Goal: Communication & Community: Ask a question

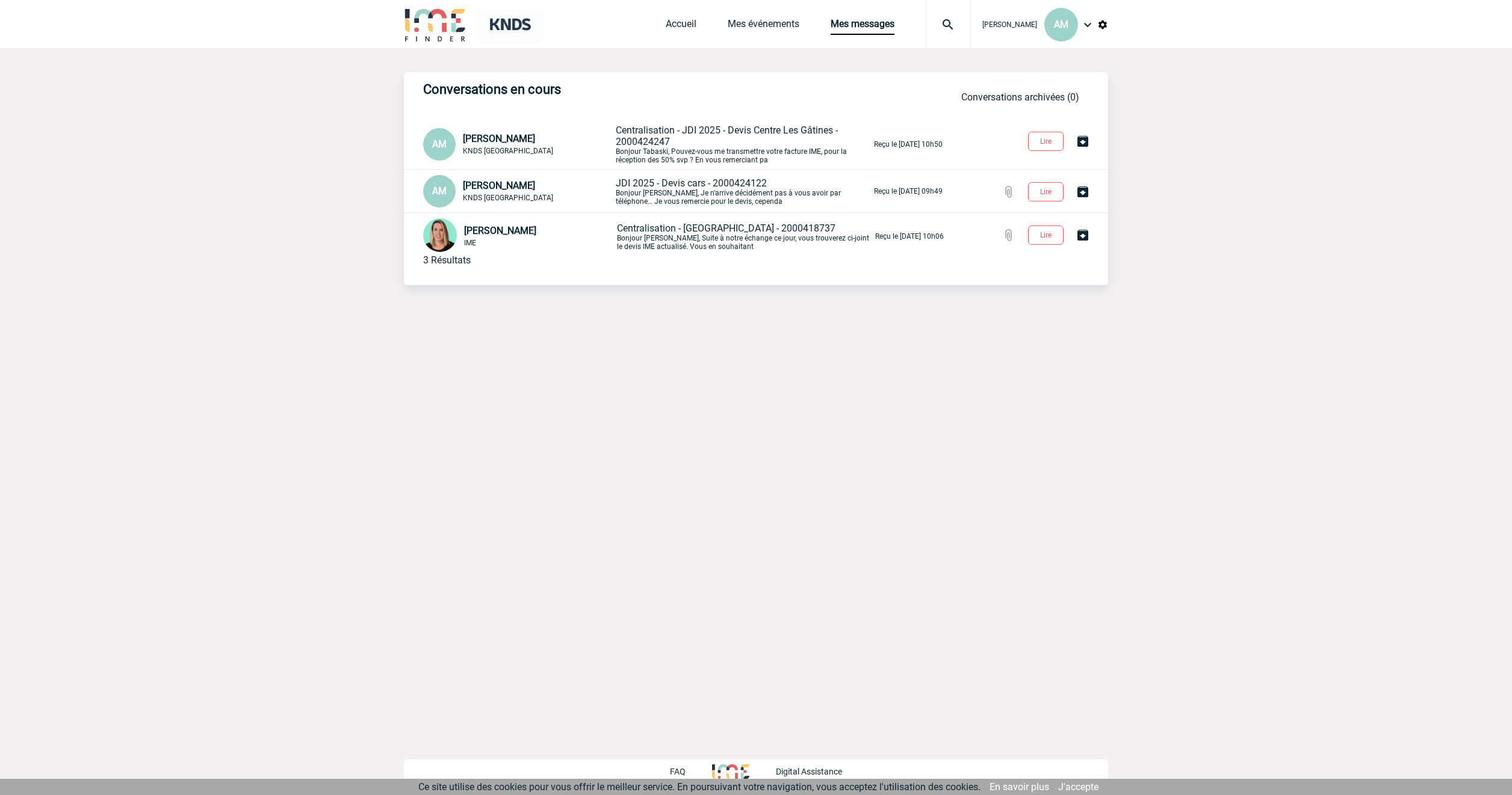
click at [669, 183] on span "JDI 2025 - Devis cars - 2000424122" at bounding box center [691, 183] width 151 height 12
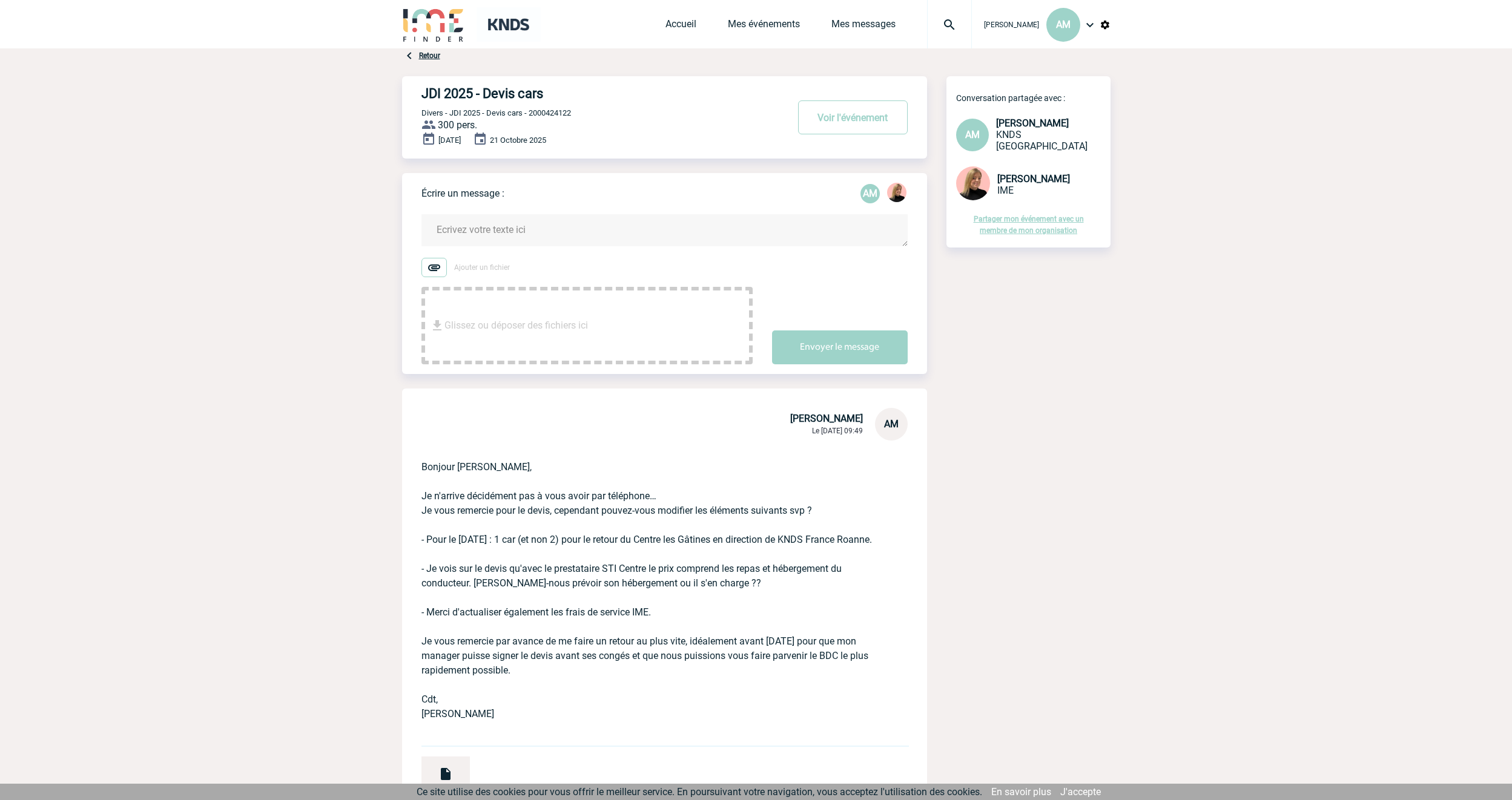
click at [493, 233] on textarea at bounding box center [664, 231] width 486 height 32
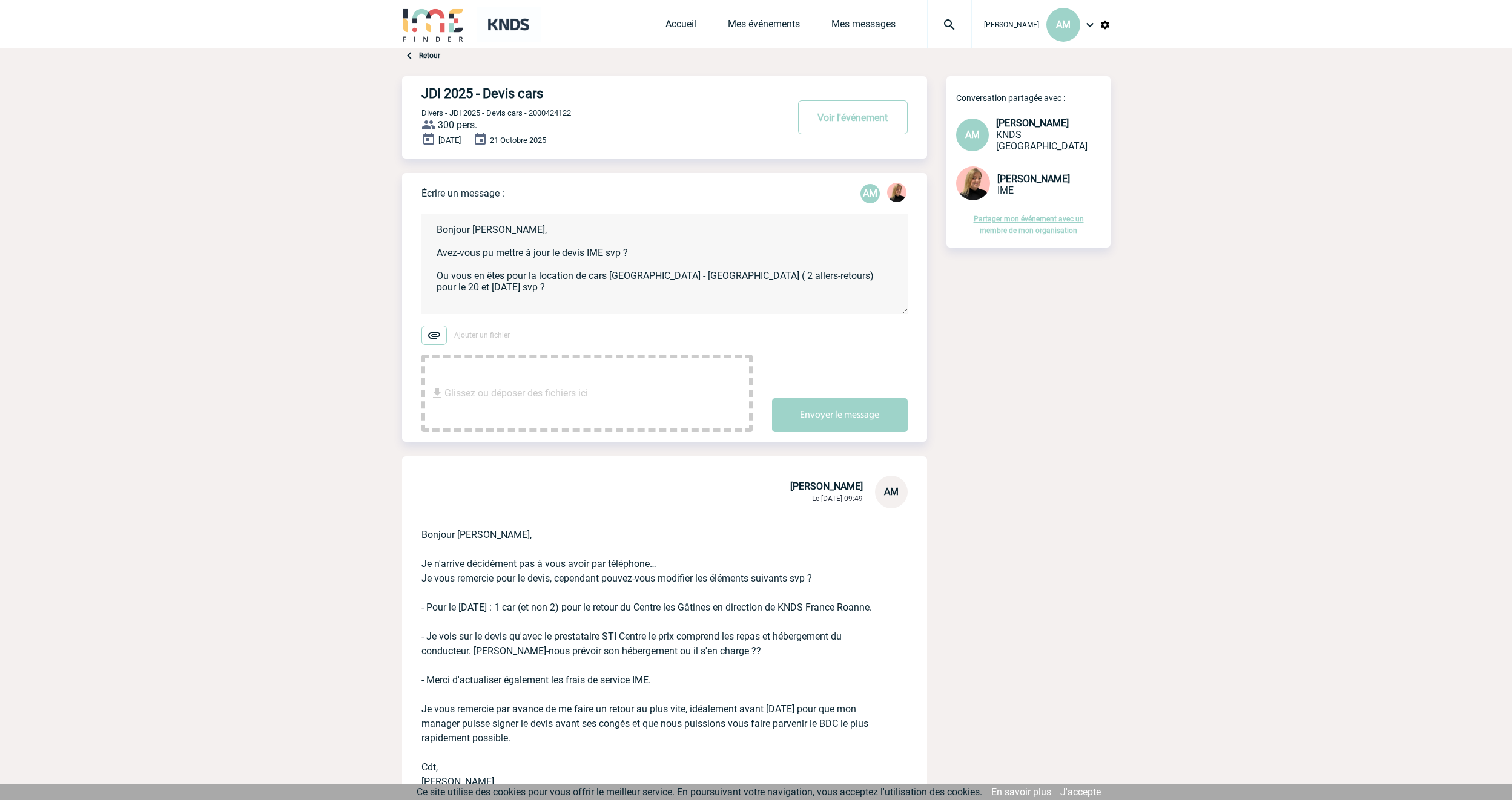
click at [594, 288] on textarea "Bonjour Estelle, Avez-vous pu mettre à jour le devis IME svp ? Ou vous en êtes …" at bounding box center [664, 264] width 486 height 100
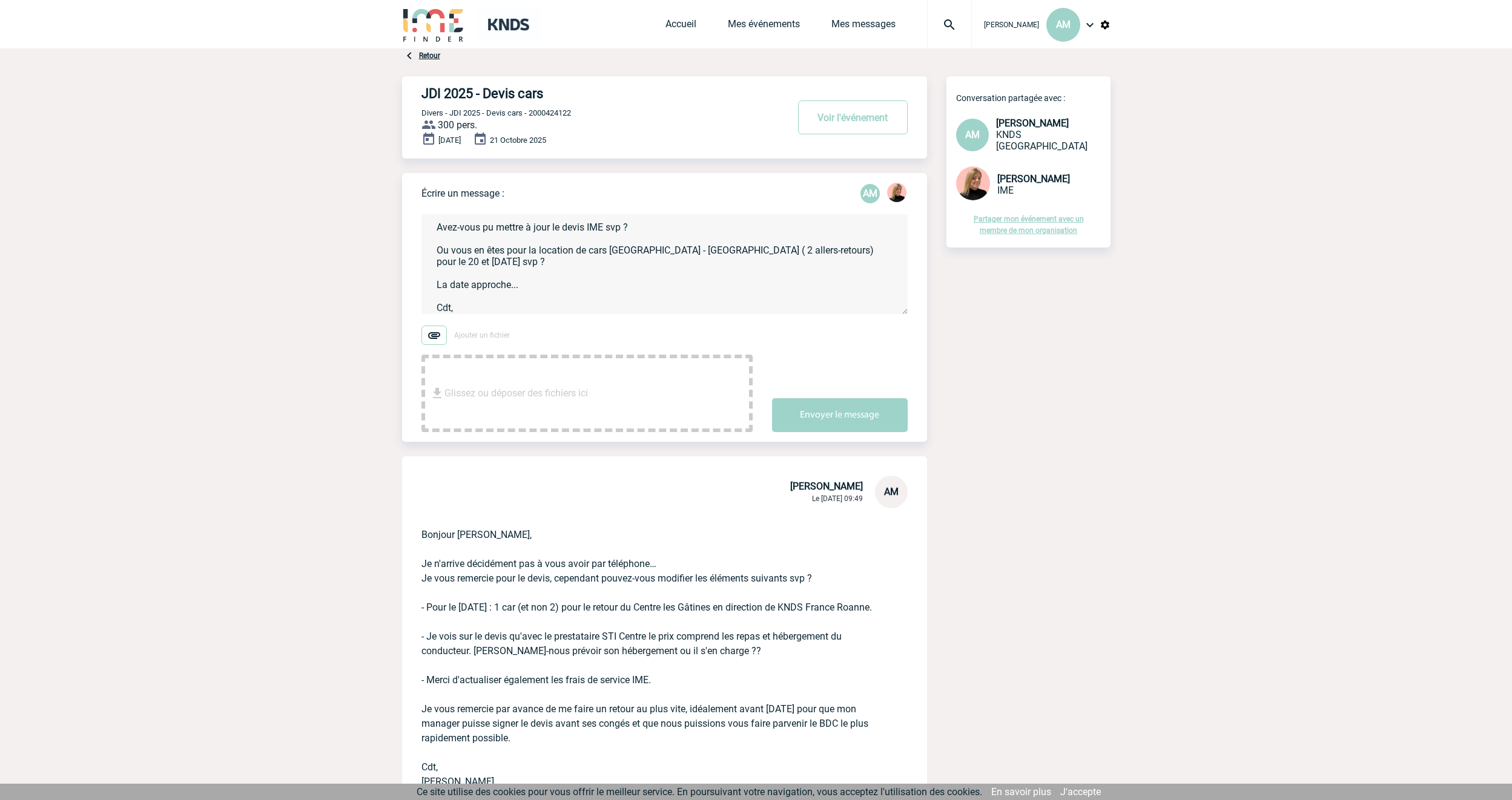
scroll to position [37, 0]
click at [445, 275] on textarea "Bonjour Estelle, Avez-vous pu mettre à jour le devis IME svp ? Ou vous en êtes …" at bounding box center [664, 264] width 486 height 100
click at [576, 273] on textarea "Bonjour Estelle, Avez-vous pu mettre à jour le devis IME svp ? Ou vous en êtes …" at bounding box center [664, 264] width 486 height 100
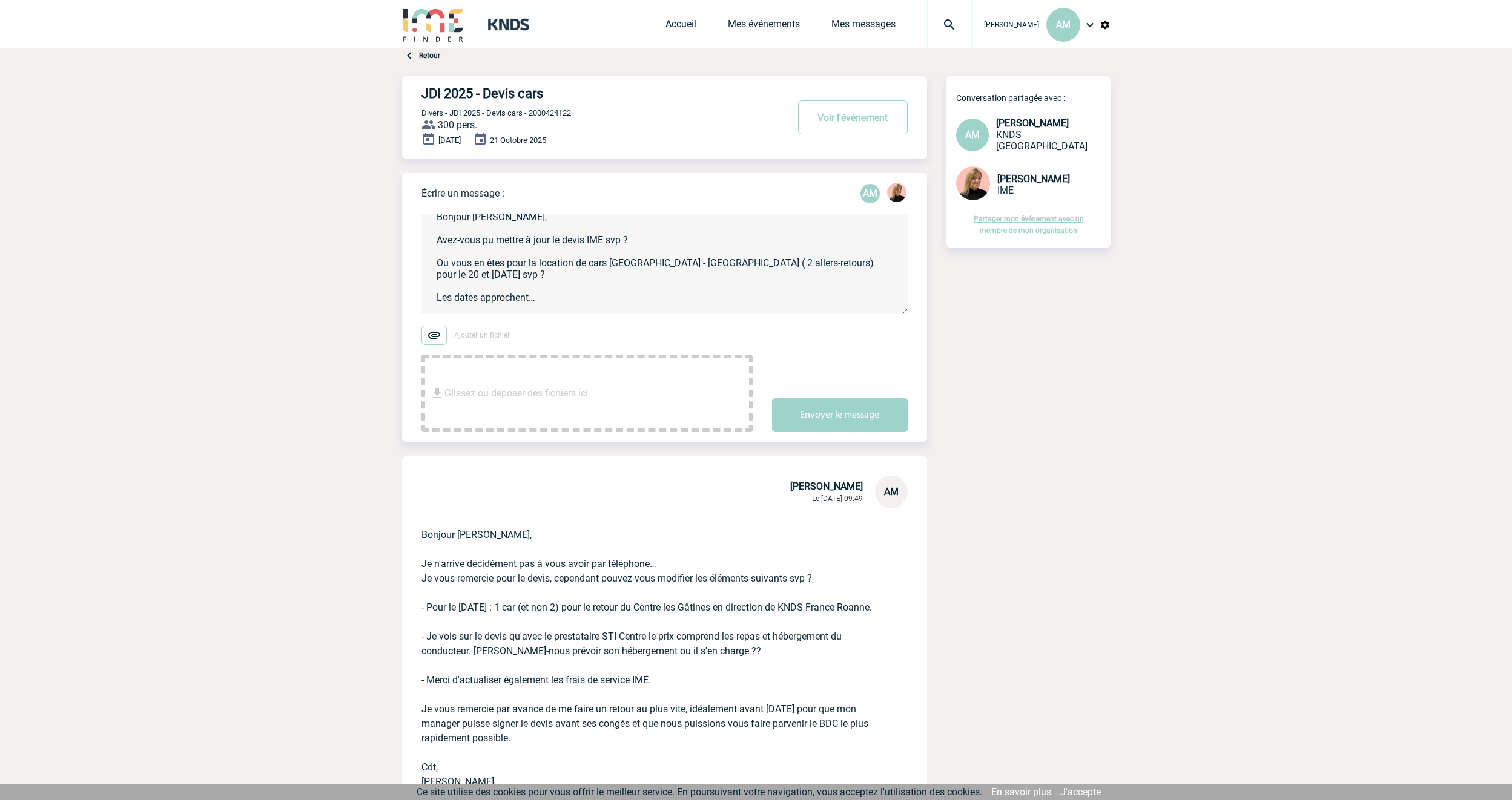
scroll to position [0, 0]
click at [601, 241] on textarea "Bonjour Estelle, Avez-vous pu mettre à jour le devis IME svp ? Ou vous en êtes …" at bounding box center [664, 264] width 486 height 100
click at [657, 250] on textarea "Bonjour Estelle, Avez-vous pu mettre à jour le devis IME svp ? Ou vous en êtes …" at bounding box center [664, 264] width 486 height 100
click at [607, 253] on textarea "Bonjour Estelle, Avez-vous pu mettre à jour le devis IME svp ? Ou vous en êtes …" at bounding box center [664, 264] width 486 height 100
click at [545, 290] on textarea "Bonjour Estelle, Avez-vous pu mettre à jour le devis IME - cars svp ? Ou vous e…" at bounding box center [664, 264] width 486 height 100
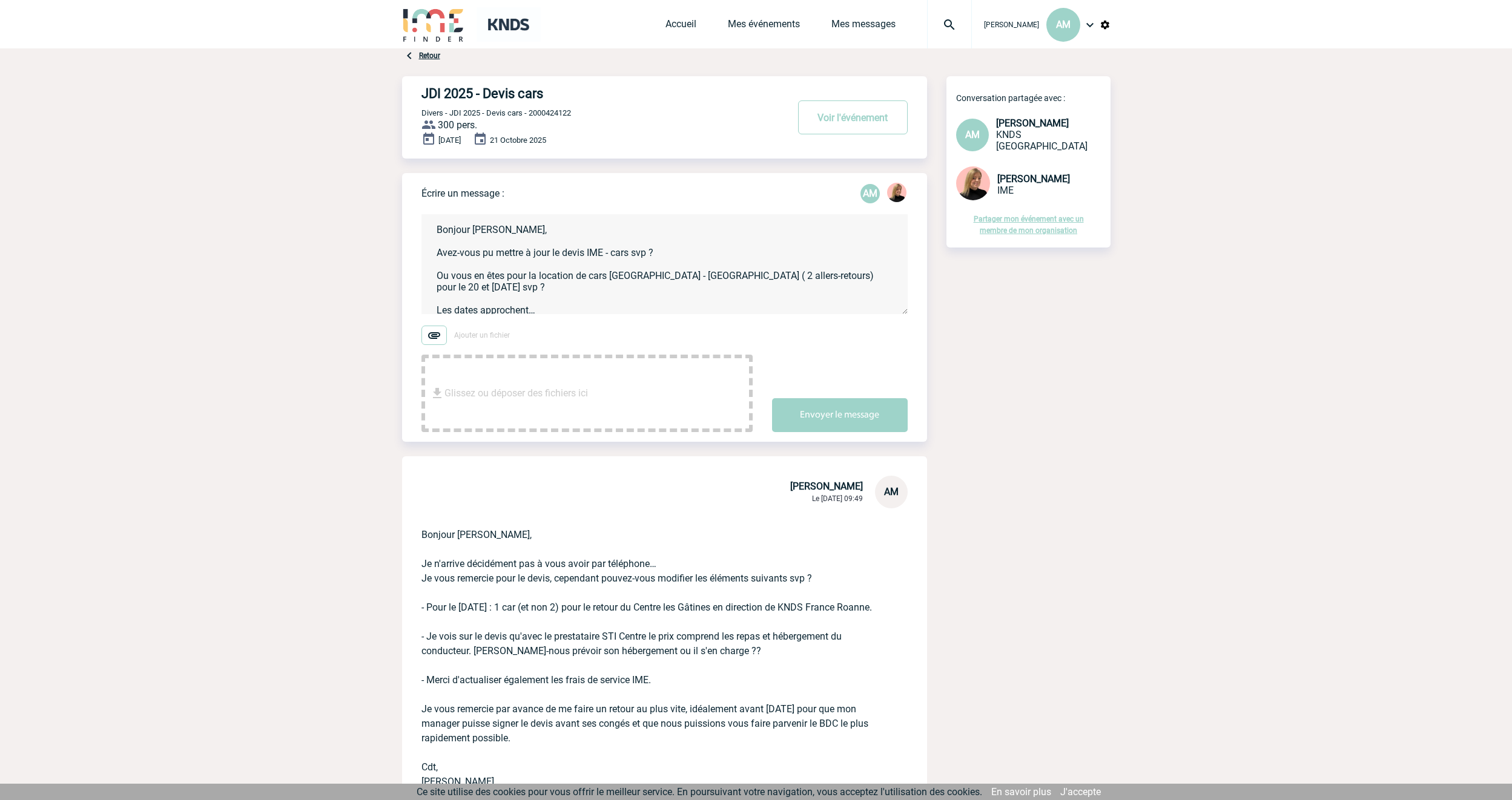
click at [754, 275] on textarea "Bonjour Estelle, Avez-vous pu mettre à jour le devis IME - cars svp ? Ou vous e…" at bounding box center [664, 264] width 486 height 100
click at [612, 296] on textarea "Bonjour Estelle, Avez-vous pu mettre à jour le devis IME - cars svp ? Ou vous e…" at bounding box center [664, 264] width 486 height 100
click at [722, 300] on textarea "Bonjour Estelle, Avez-vous pu mettre à jour le devis IME - cars svp ? Ou vous e…" at bounding box center [664, 264] width 486 height 100
click at [607, 275] on textarea "Bonjour Estelle, Avez-vous pu mettre à jour le devis IME - cars svp ? Ou vous e…" at bounding box center [664, 264] width 486 height 100
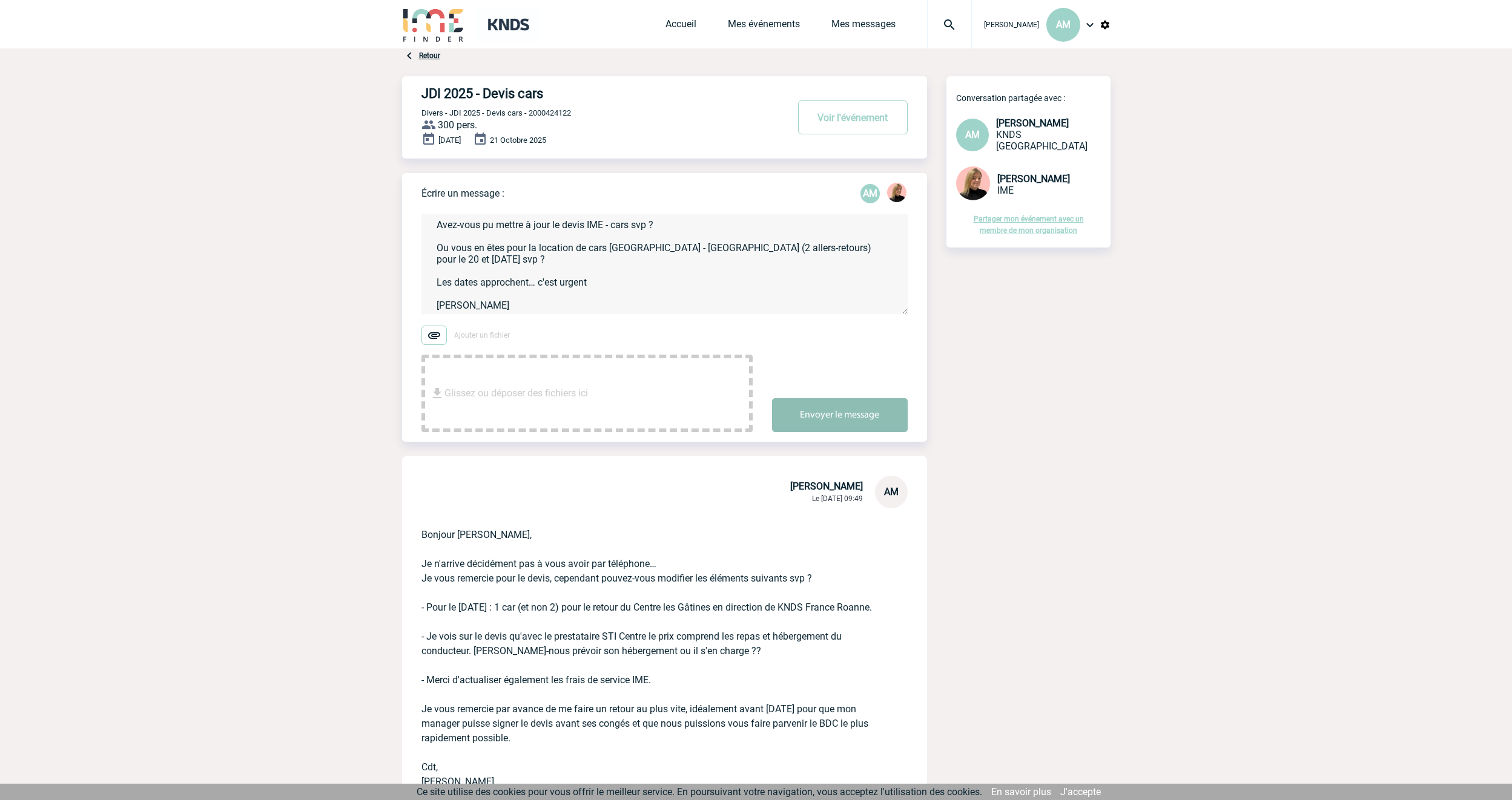
type textarea "Bonjour Estelle, Avez-vous pu mettre à jour le devis IME - cars svp ? Ou vous e…"
click at [849, 415] on button "Envoyer le message" at bounding box center [840, 415] width 136 height 34
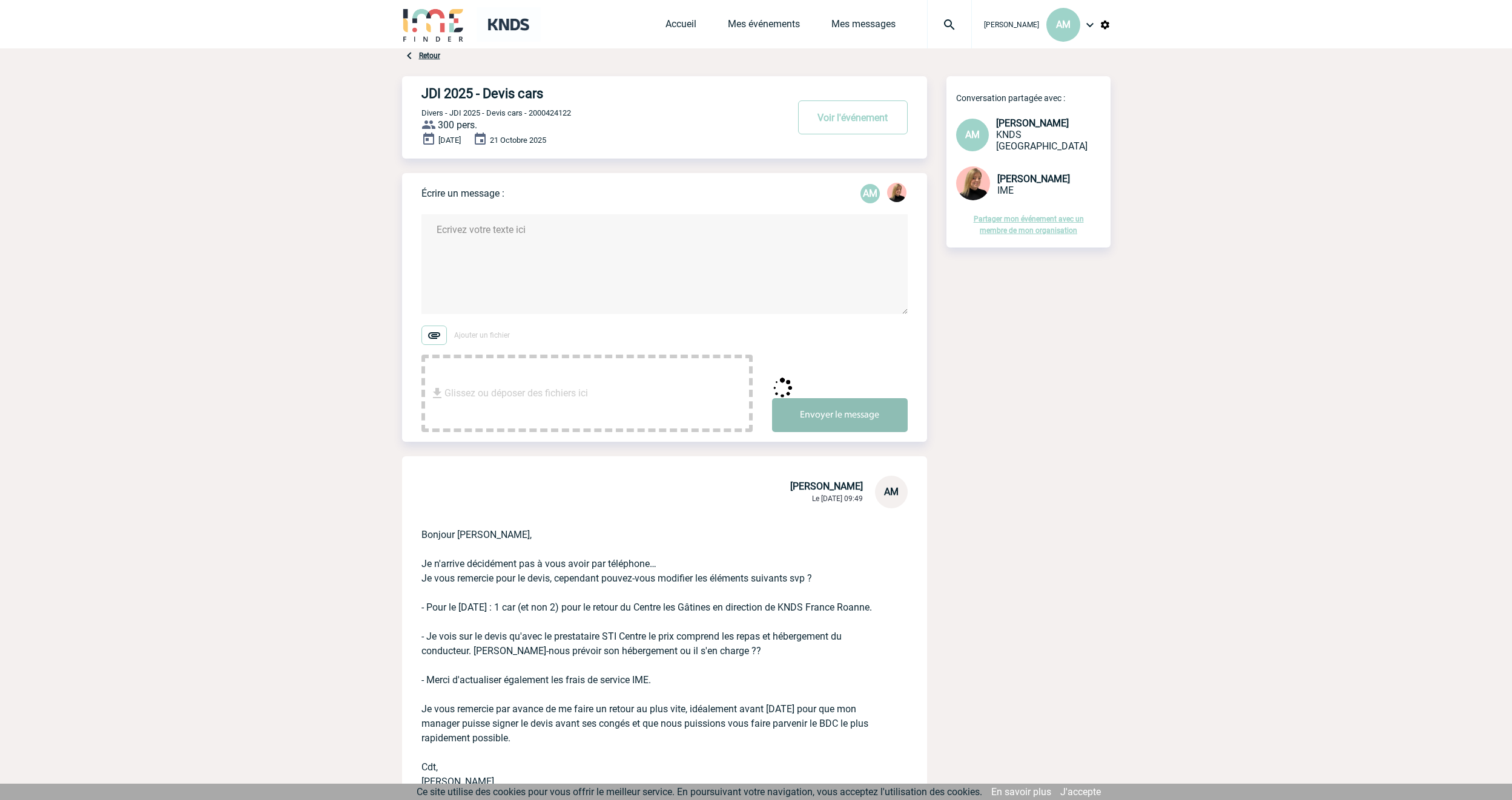
scroll to position [0, 0]
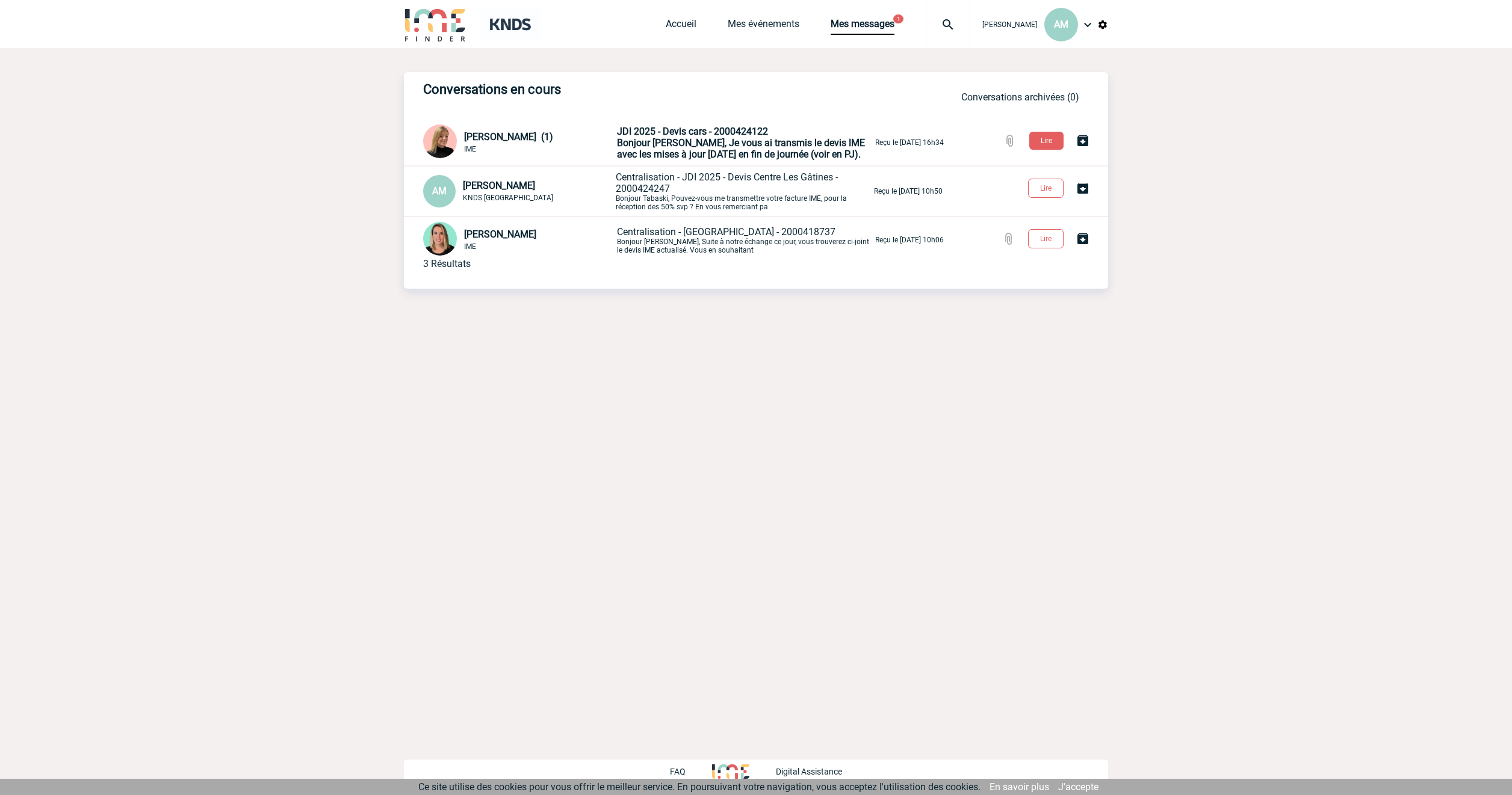
click at [710, 145] on span "Bonjour Aurélie, Je vous ai transmis le devis IME avec les mises à jour vendred…" at bounding box center [741, 149] width 248 height 23
click at [1051, 134] on button "Lire" at bounding box center [1046, 141] width 35 height 18
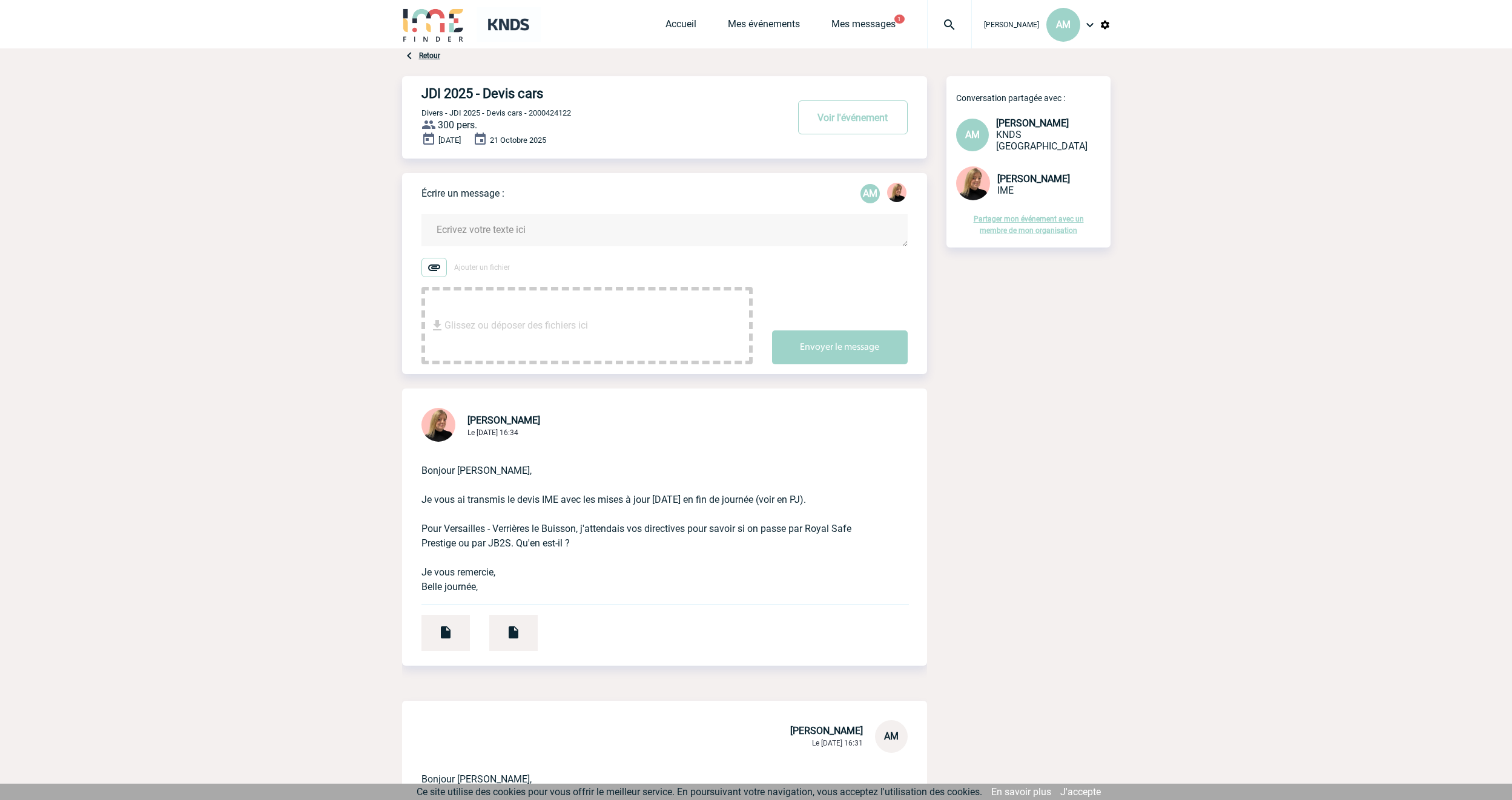
click at [833, 502] on p "Bonjour [PERSON_NAME], Je vous ai transmis le devis IME avec les mises à jour […" at bounding box center [647, 519] width 452 height 150
click at [519, 529] on p "Bonjour [PERSON_NAME], Je vous ai transmis le devis IME avec les mises à jour […" at bounding box center [647, 519] width 452 height 150
click at [591, 546] on p "Bonjour [PERSON_NAME], Je vous ai transmis le devis IME avec les mises à jour […" at bounding box center [647, 519] width 452 height 150
click at [653, 542] on p "Bonjour [PERSON_NAME], Je vous ai transmis le devis IME avec les mises à jour […" at bounding box center [647, 519] width 452 height 150
click at [753, 533] on p "Bonjour [PERSON_NAME], Je vous ai transmis le devis IME avec les mises à jour […" at bounding box center [647, 519] width 452 height 150
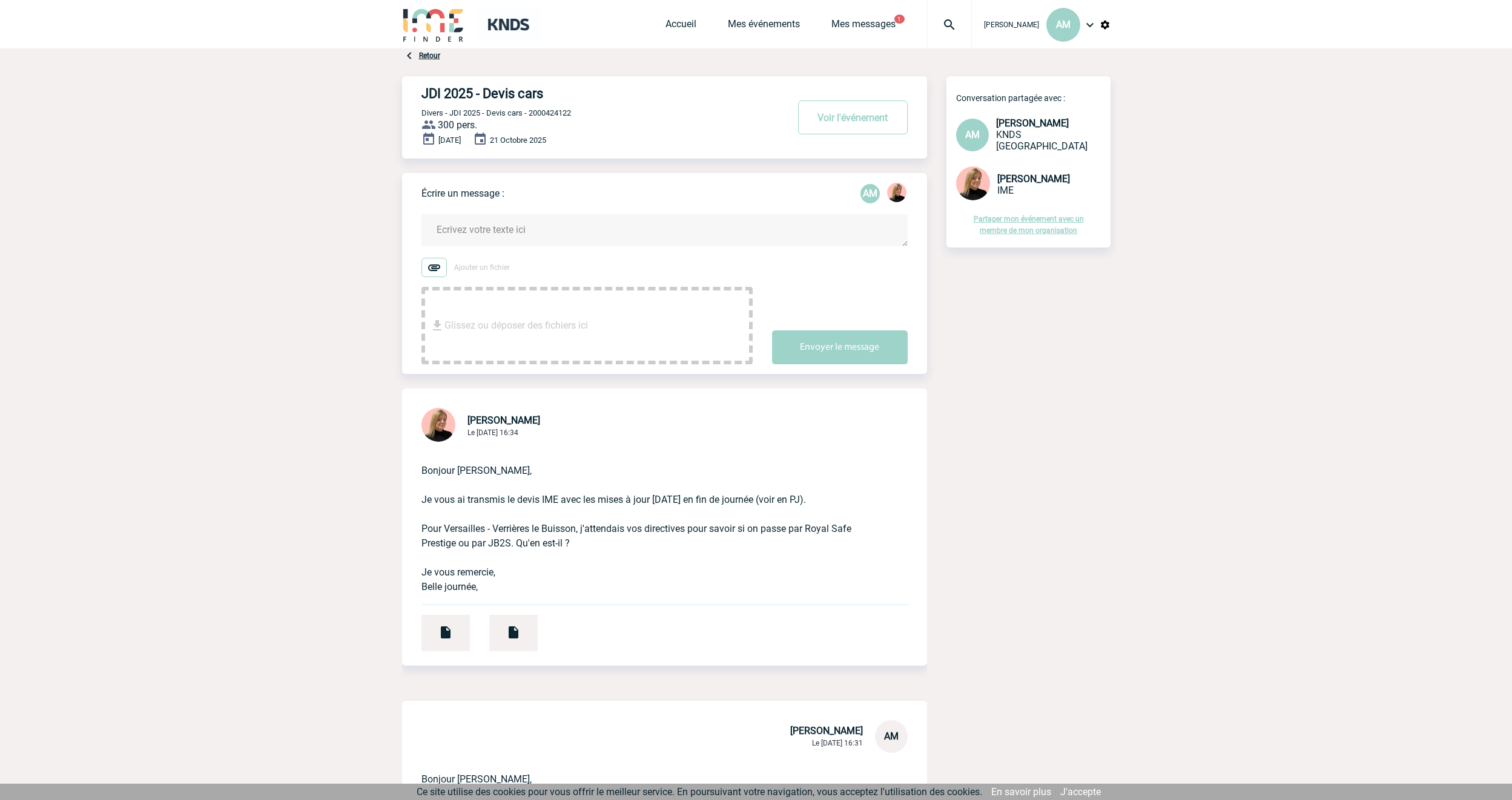
click at [581, 547] on p "Bonjour [PERSON_NAME], Je vous ai transmis le devis IME avec les mises à jour […" at bounding box center [647, 519] width 452 height 150
click at [506, 228] on textarea at bounding box center [664, 231] width 486 height 32
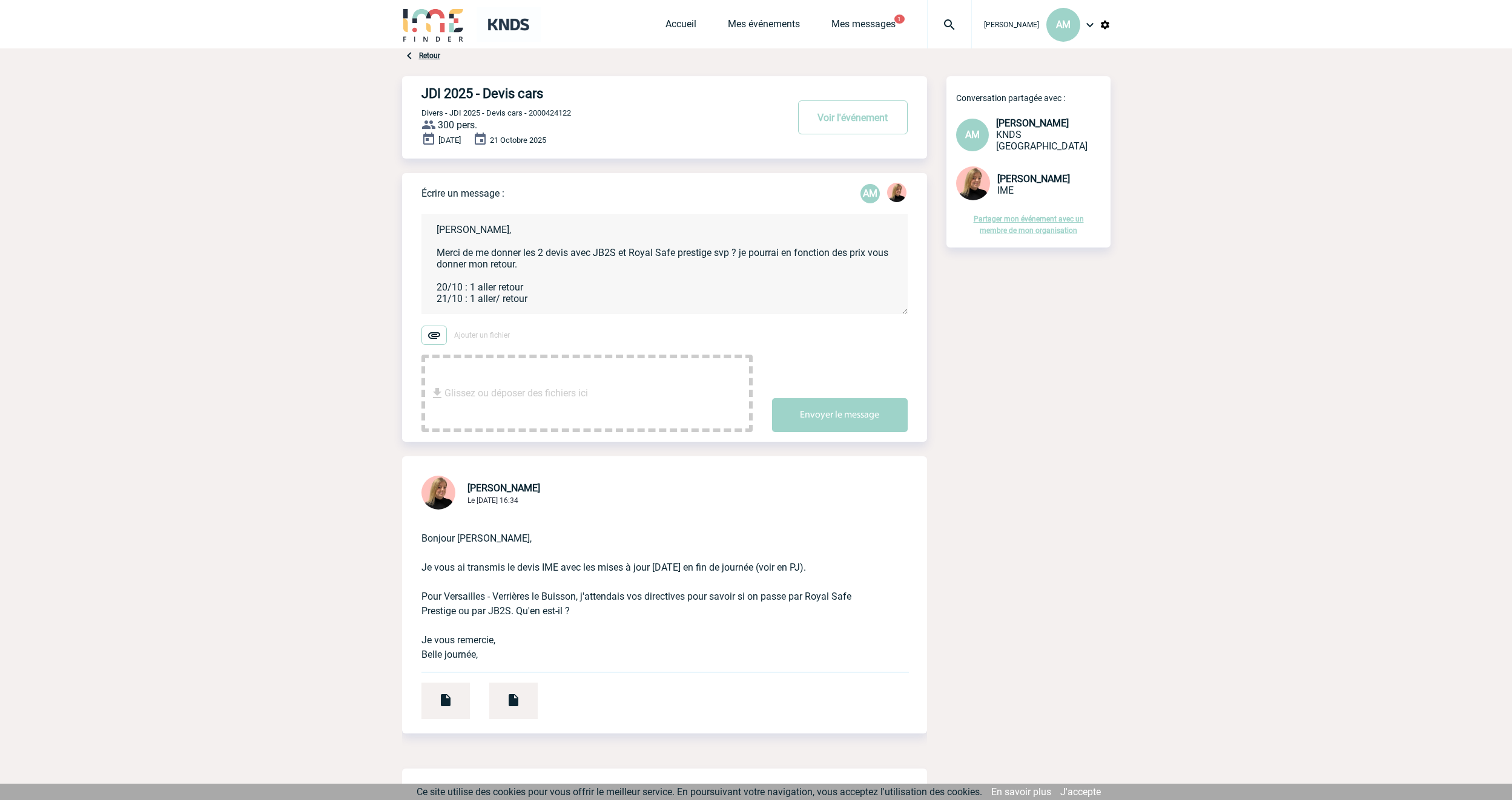
click at [499, 291] on textarea "[PERSON_NAME], Merci de me donner les 2 devis avec JB2S et Royal Safe prestige …" at bounding box center [664, 264] width 486 height 100
click at [498, 301] on textarea "[PERSON_NAME], Merci de me donner les 2 devis avec JB2S et Royal Safe prestige …" at bounding box center [664, 264] width 486 height 100
click at [543, 300] on textarea "[PERSON_NAME], Merci de me donner les 2 devis avec JB2S et Royal Safe prestige …" at bounding box center [664, 264] width 486 height 100
click at [588, 253] on textarea "[PERSON_NAME], Merci de me donner les 2 devis avec JB2S et Royal Safe prestige …" at bounding box center [664, 264] width 486 height 100
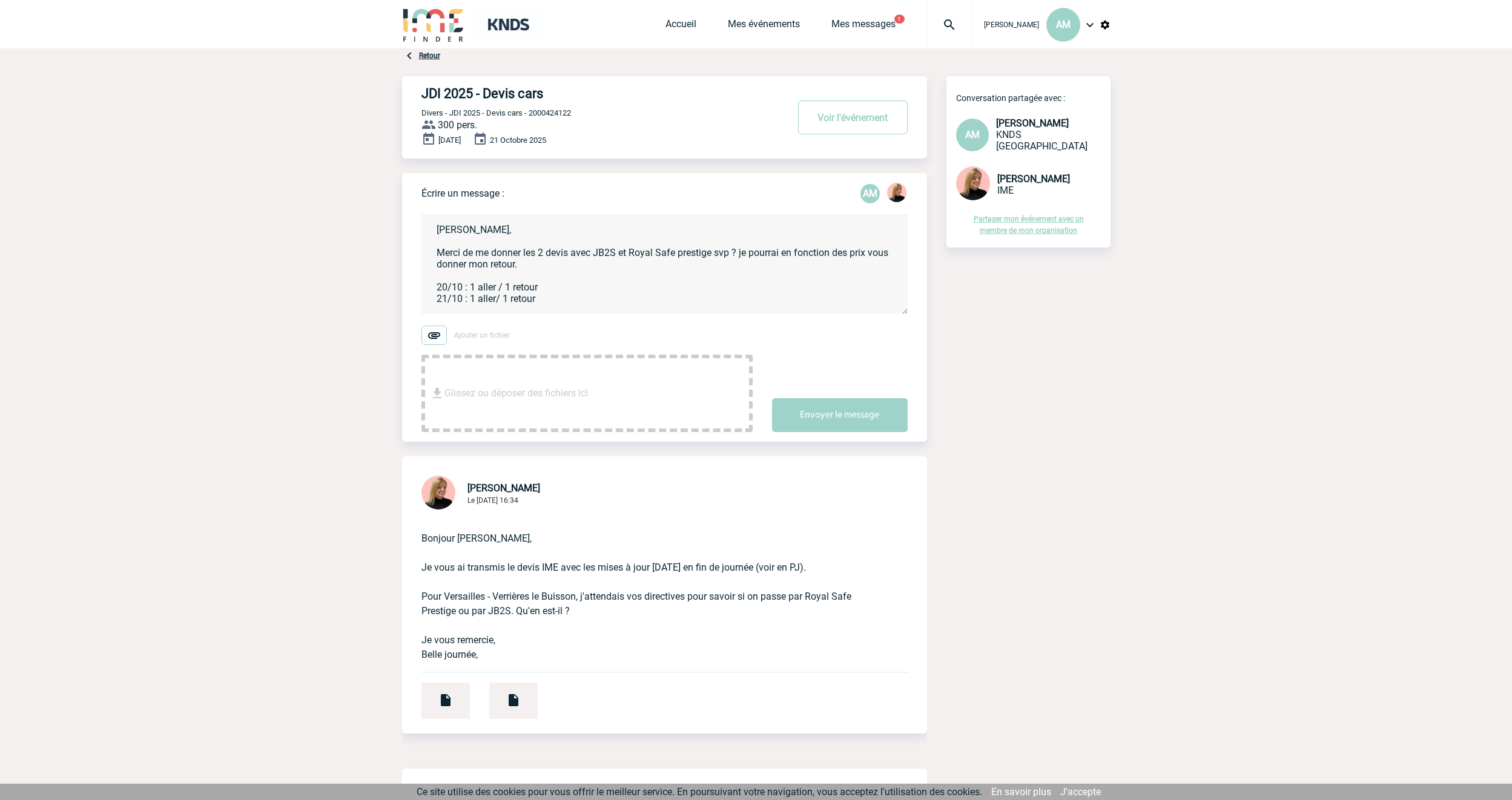
click at [479, 301] on textarea "[PERSON_NAME], Merci de me donner les 2 devis avec JB2S et Royal Safe prestige …" at bounding box center [664, 264] width 486 height 100
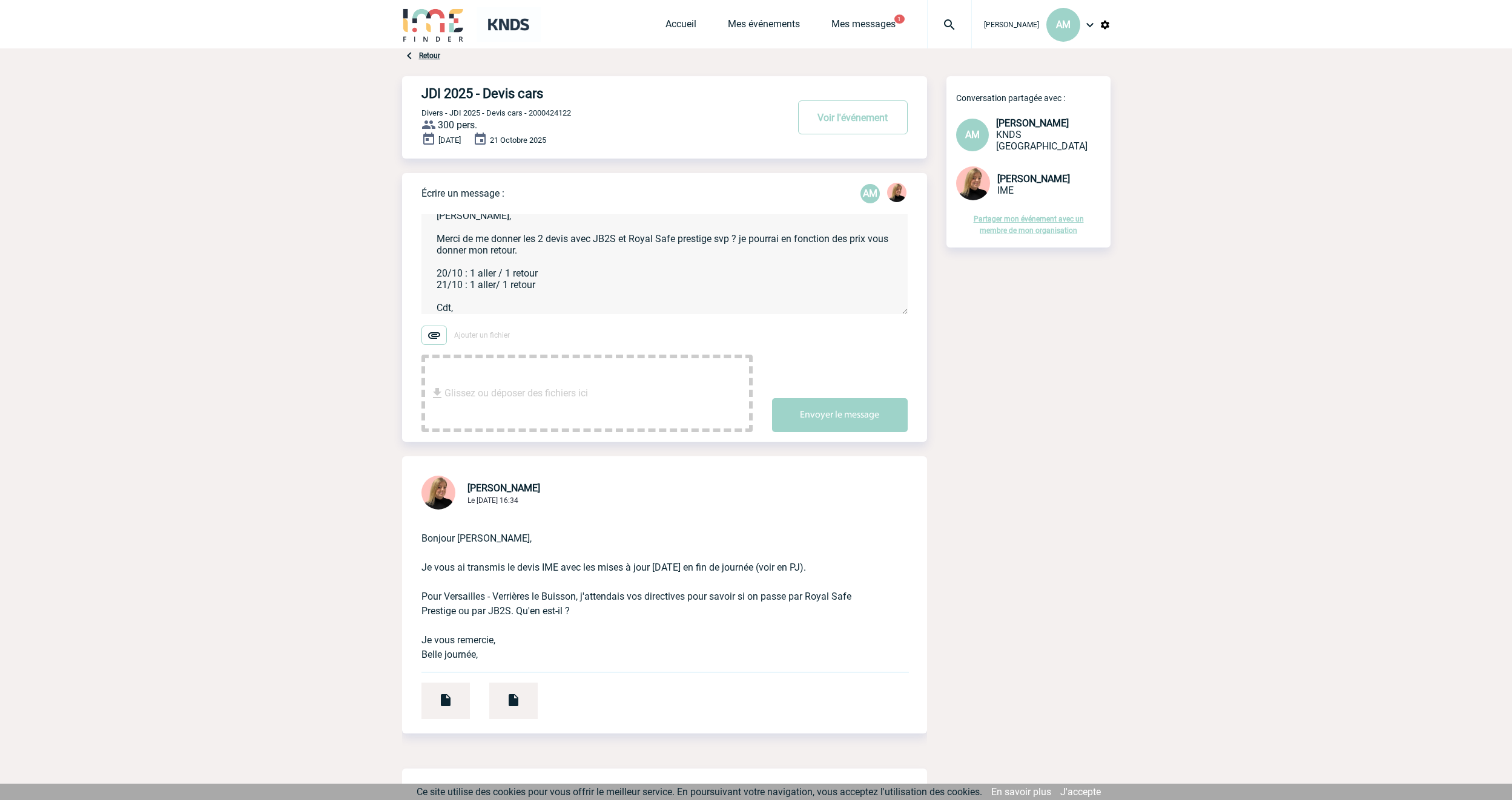
scroll to position [25, 0]
click at [548, 271] on textarea "[PERSON_NAME], Merci de me donner les 2 devis avec JB2S et Royal Safe prestige …" at bounding box center [664, 264] width 486 height 100
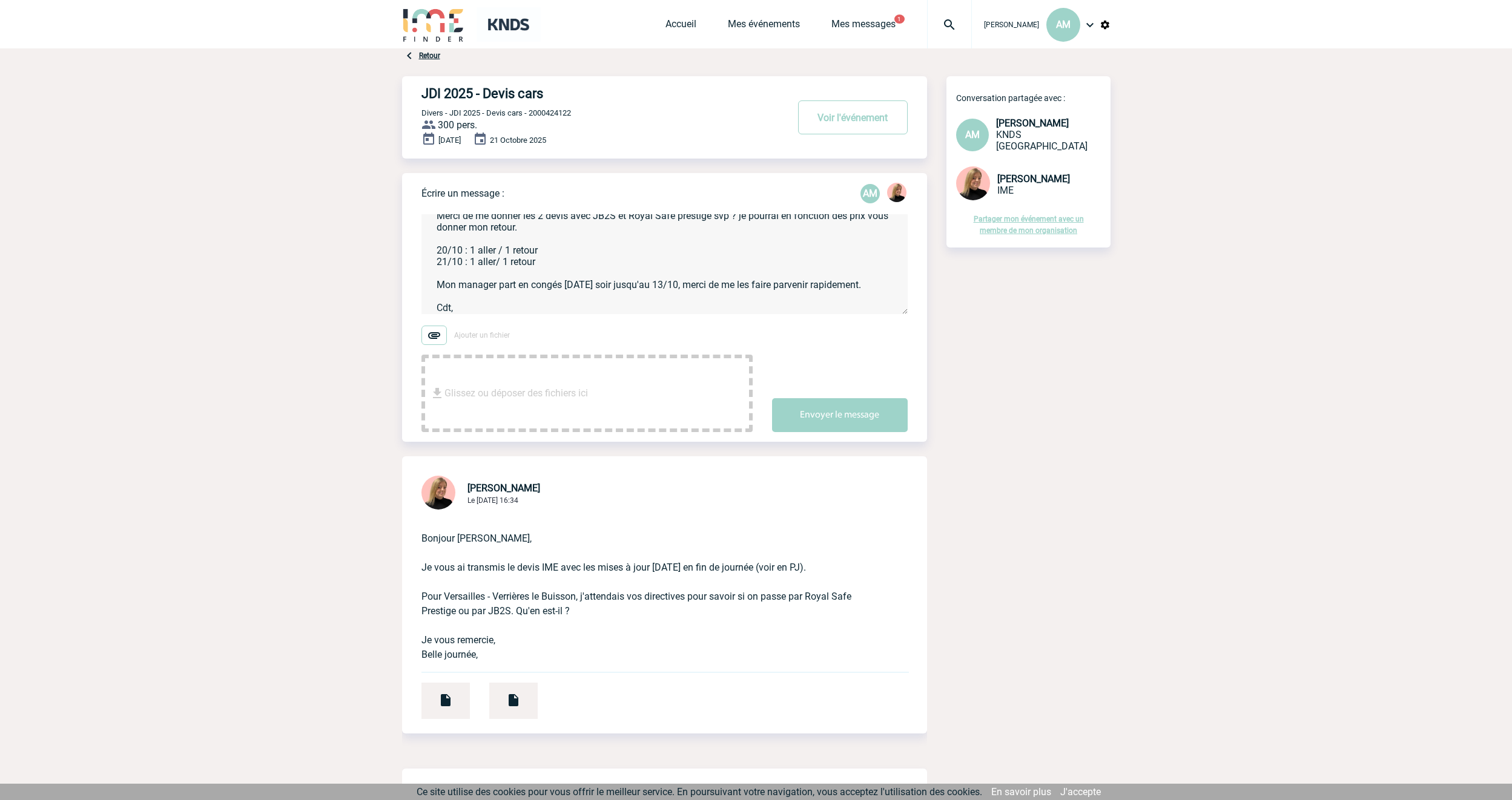
scroll to position [48, 0]
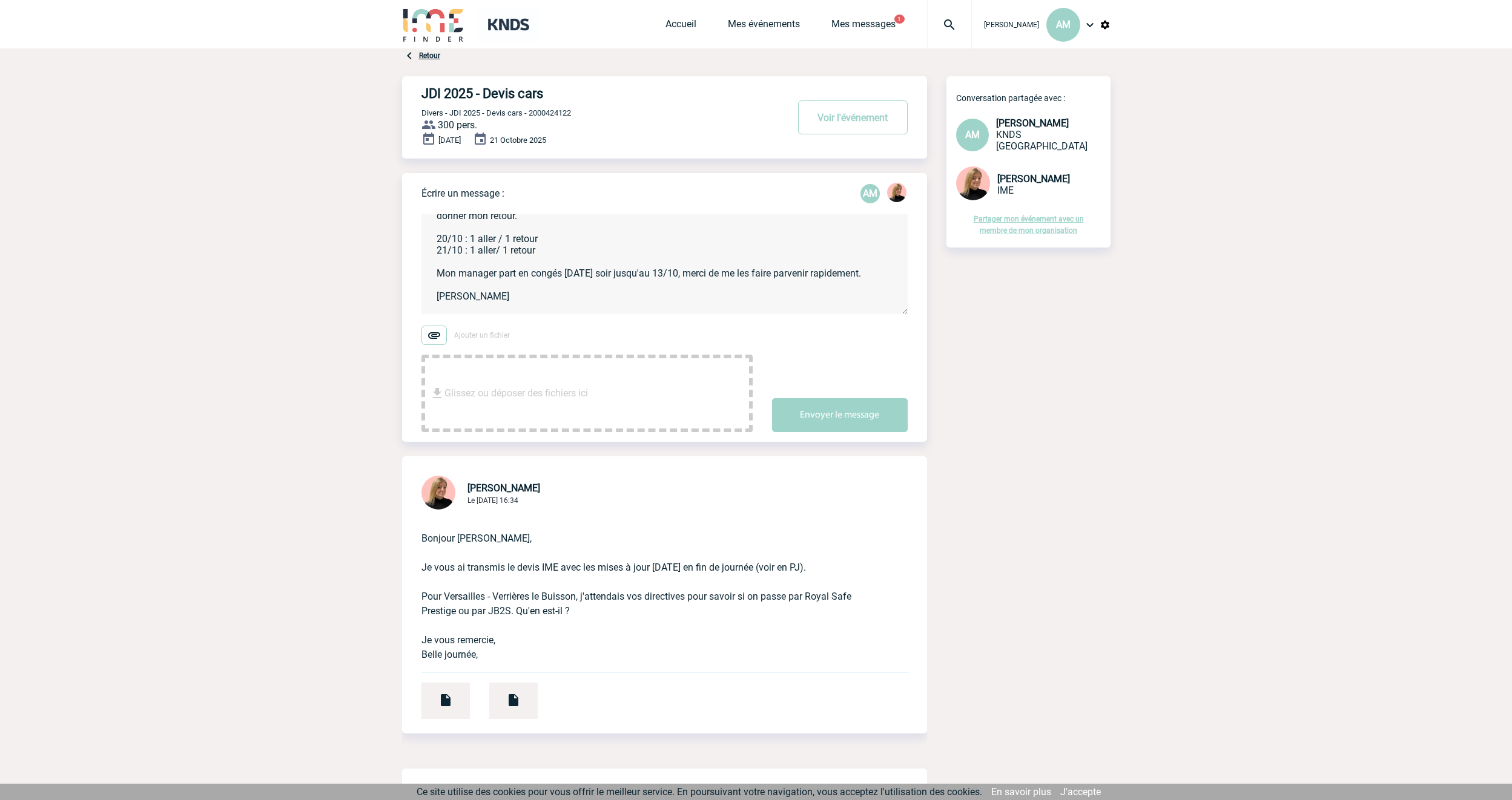
click at [597, 265] on textarea "[PERSON_NAME], Merci de me donner les 2 devis avec JB2S et Royal Safe prestige …" at bounding box center [664, 264] width 486 height 100
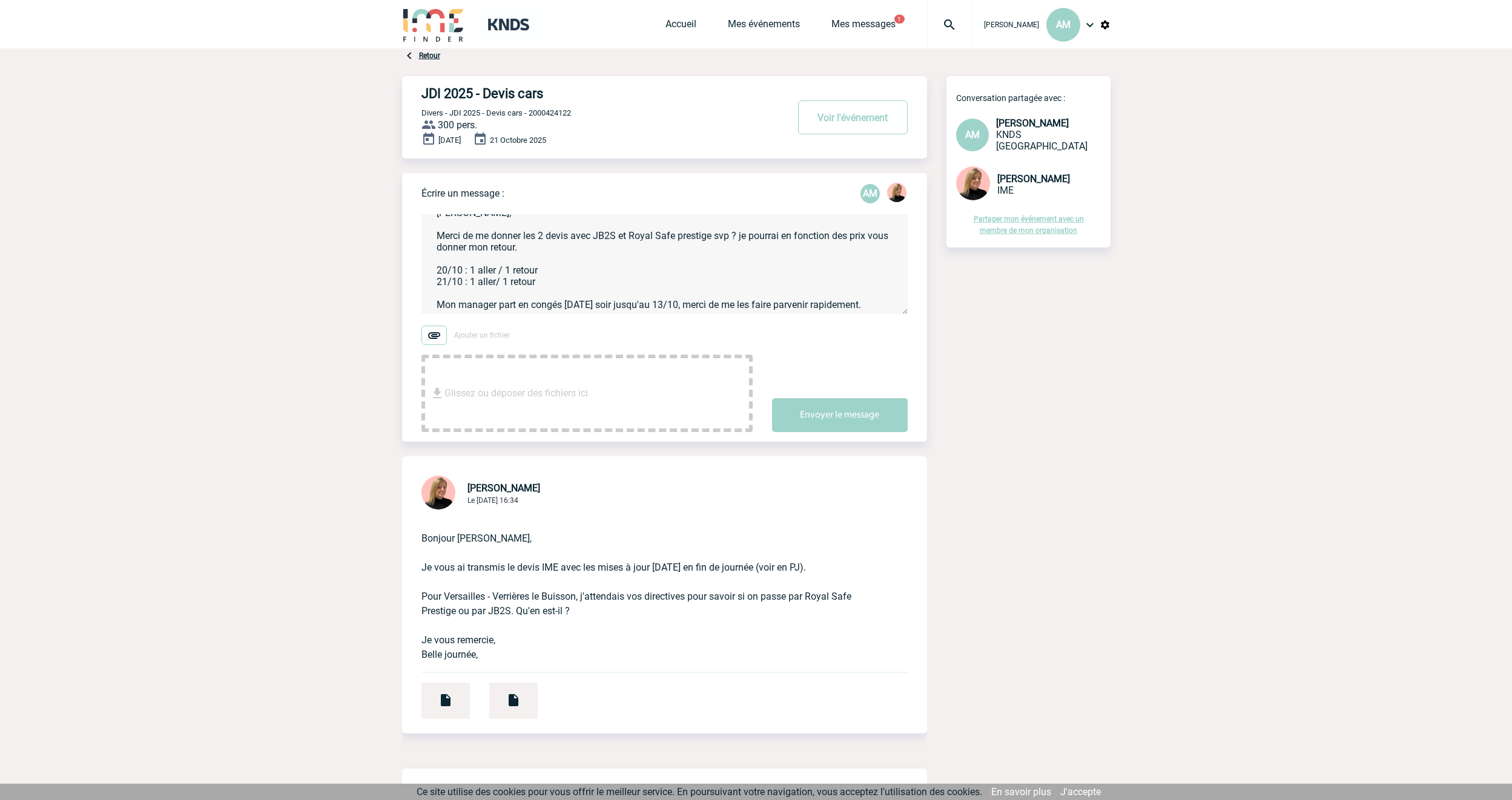
scroll to position [0, 0]
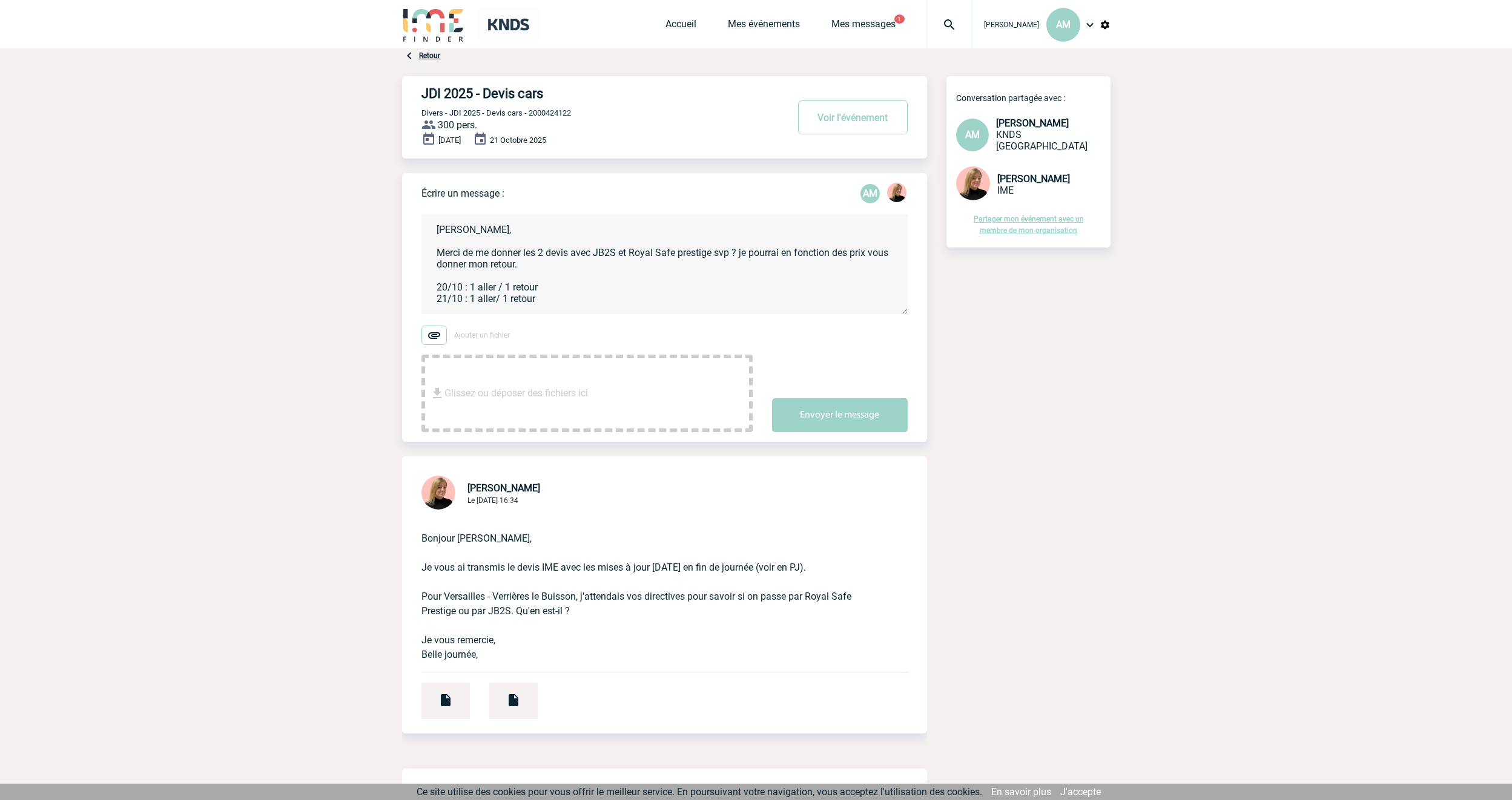
click at [589, 263] on textarea "[PERSON_NAME], Merci de me donner les 2 devis avec JB2S et Royal Safe prestige …" at bounding box center [664, 264] width 486 height 100
click at [625, 276] on textarea "[PERSON_NAME], Merci de me donner les 2 devis avec JB2S et Royal Safe prestige …" at bounding box center [664, 264] width 486 height 100
click at [671, 267] on textarea "[PERSON_NAME], Merci de me donner les 2 devis avec JB2S et Royal Safe prestige …" at bounding box center [664, 264] width 486 height 100
click at [784, 266] on textarea "[PERSON_NAME], Merci de me donner les 2 devis avec JB2S et Royal Safe prestige …" at bounding box center [664, 264] width 486 height 100
click at [663, 275] on textarea "[PERSON_NAME], Merci de me donner les 2 devis avec JB2S et Royal Safe prestige …" at bounding box center [664, 264] width 486 height 100
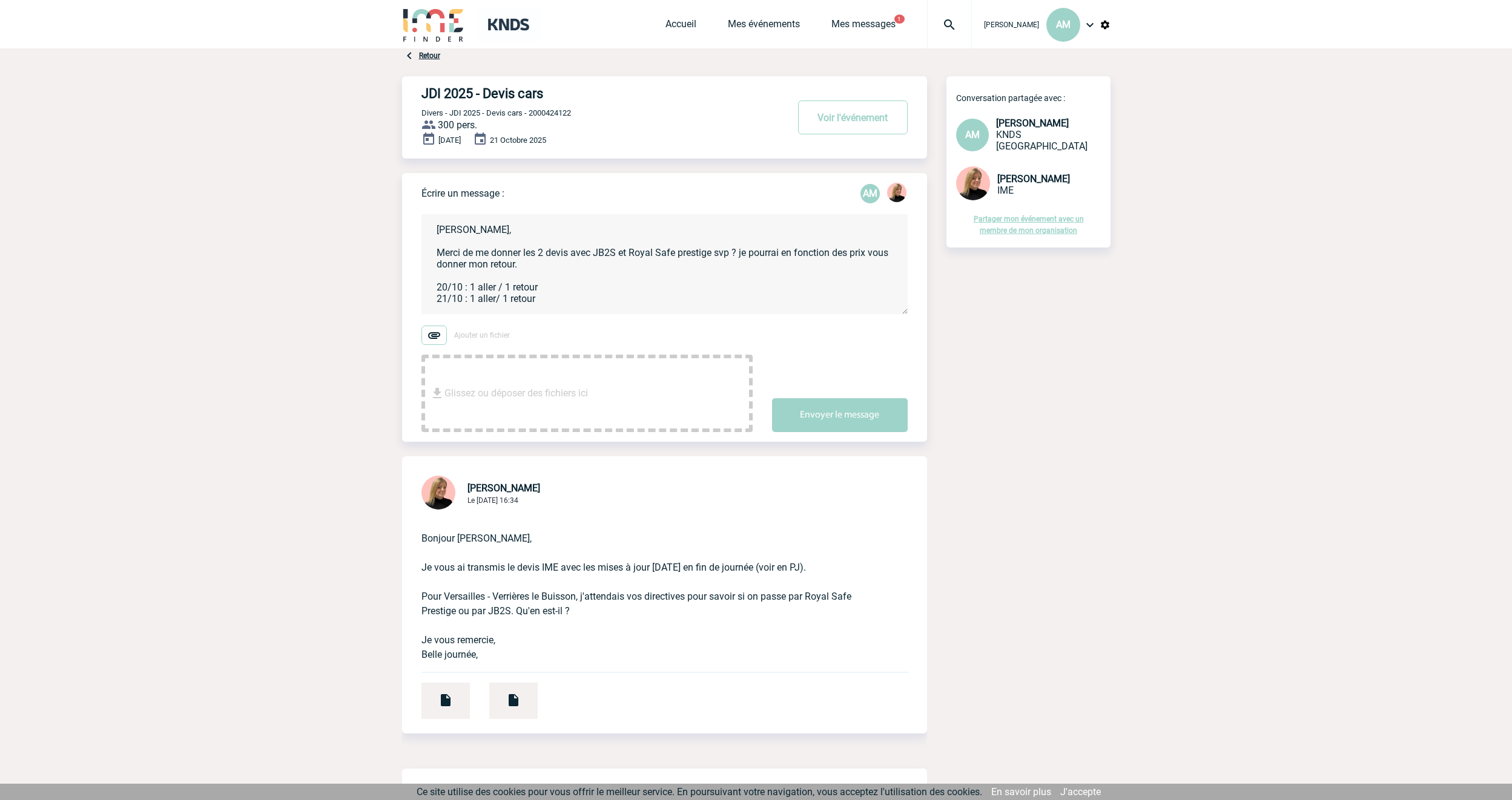
click at [663, 275] on textarea "[PERSON_NAME], Merci de me donner les 2 devis avec JB2S et Royal Safe prestige …" at bounding box center [664, 264] width 486 height 100
drag, startPoint x: 563, startPoint y: 266, endPoint x: 442, endPoint y: 268, distance: 121.0
click at [442, 268] on textarea "[PERSON_NAME], Merci de me donner les 2 devis avec JB2S et Royal Safe prestige …" at bounding box center [664, 264] width 486 height 100
click at [635, 292] on textarea "[PERSON_NAME], Merci de me donner les 2 devis avec JB2S et Royal Safe prestige …" at bounding box center [664, 264] width 486 height 100
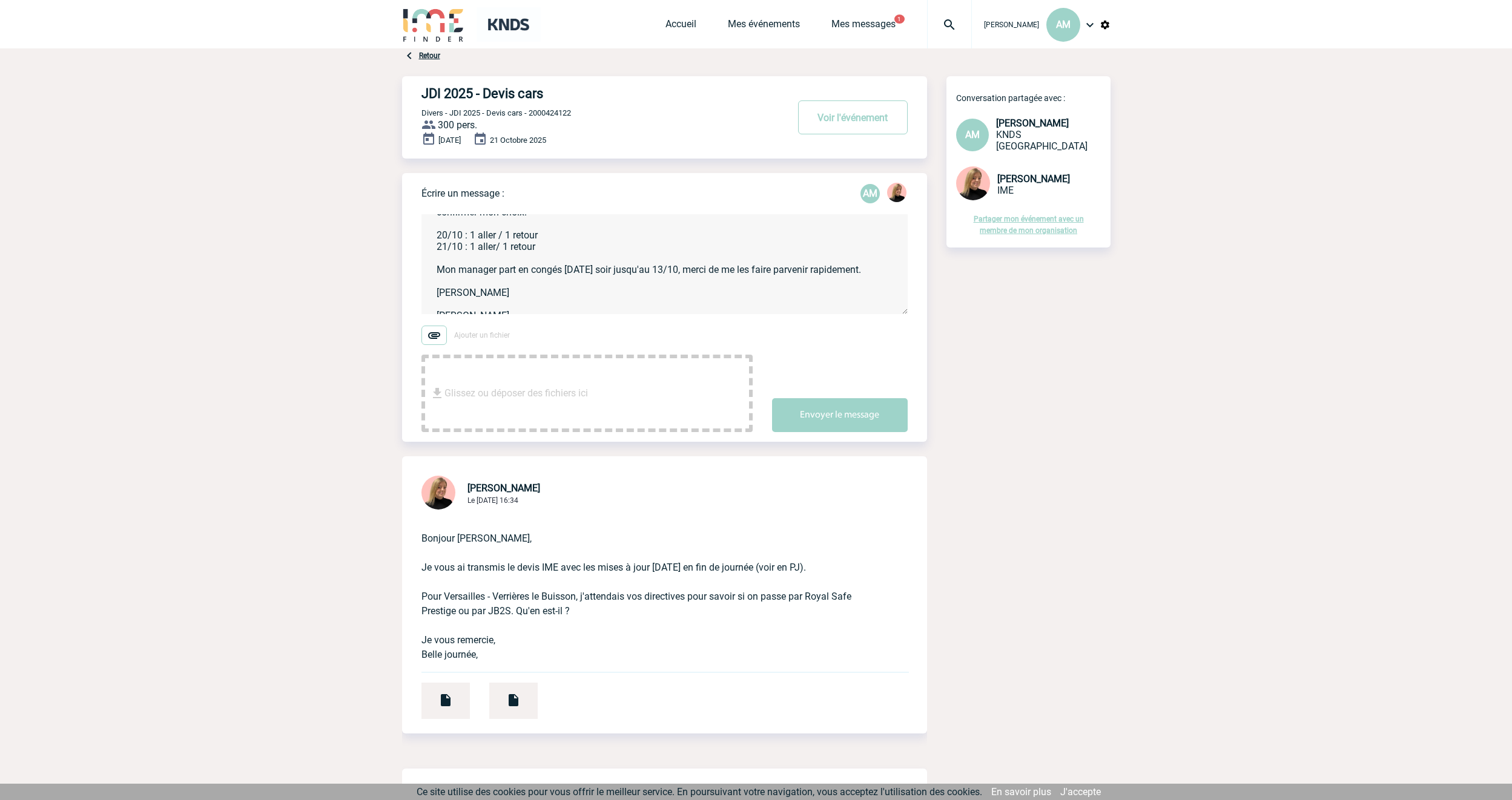
scroll to position [97, 0]
drag, startPoint x: 468, startPoint y: 300, endPoint x: 433, endPoint y: 283, distance: 38.9
click at [433, 283] on textarea "[PERSON_NAME], Merci de me donner les 2 devis avec JB2S et Royal Safe prestige …" at bounding box center [664, 264] width 486 height 100
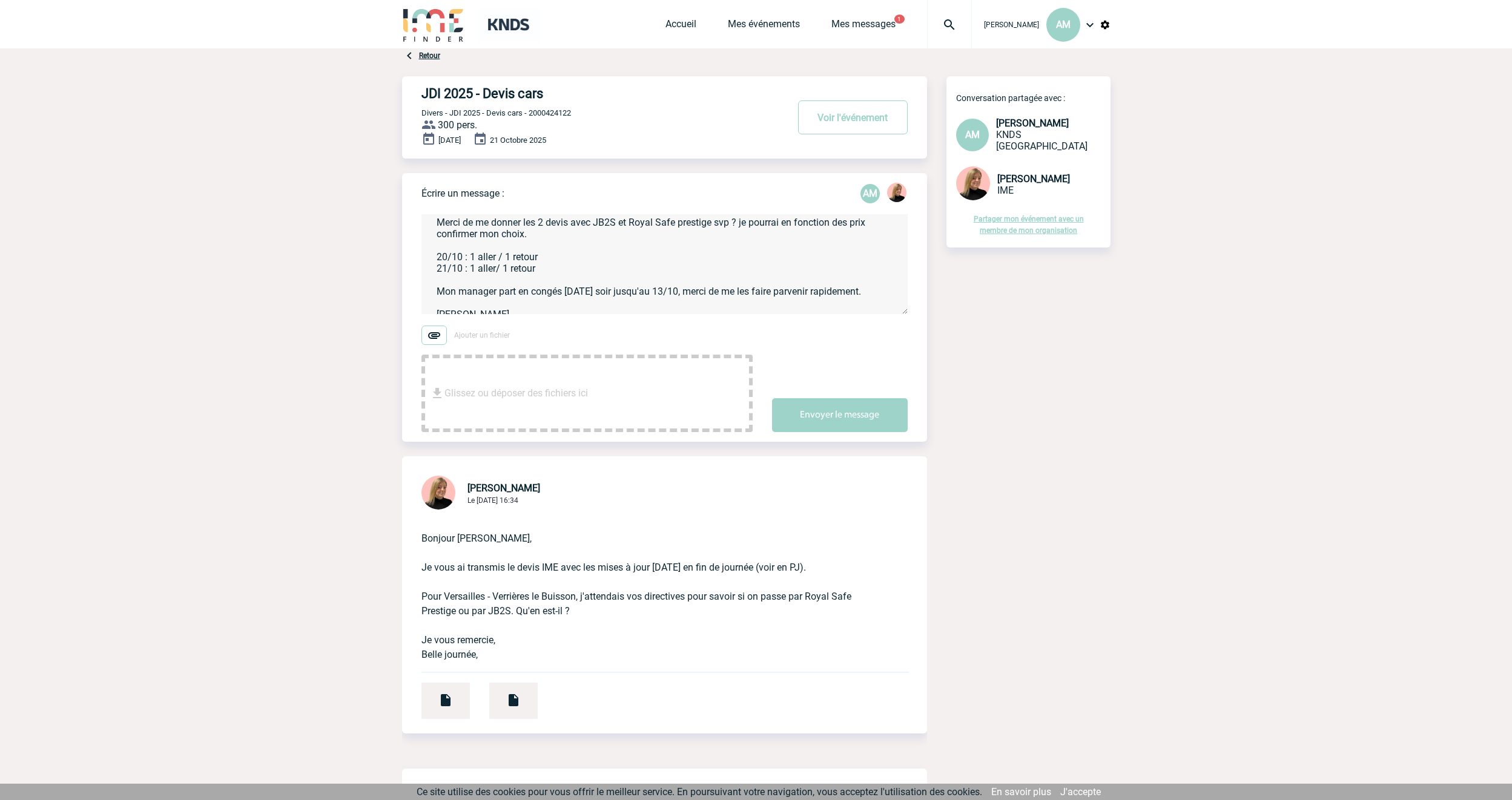
scroll to position [29, 0]
click at [874, 295] on textarea "[PERSON_NAME], Merci de me donner les 2 devis avec JB2S et Royal Safe prestige …" at bounding box center [664, 264] width 486 height 100
type textarea "[PERSON_NAME], Merci de me donner les 2 devis avec JB2S et Royal Safe prestige …"
click at [849, 417] on button "Envoyer le message" at bounding box center [840, 415] width 136 height 34
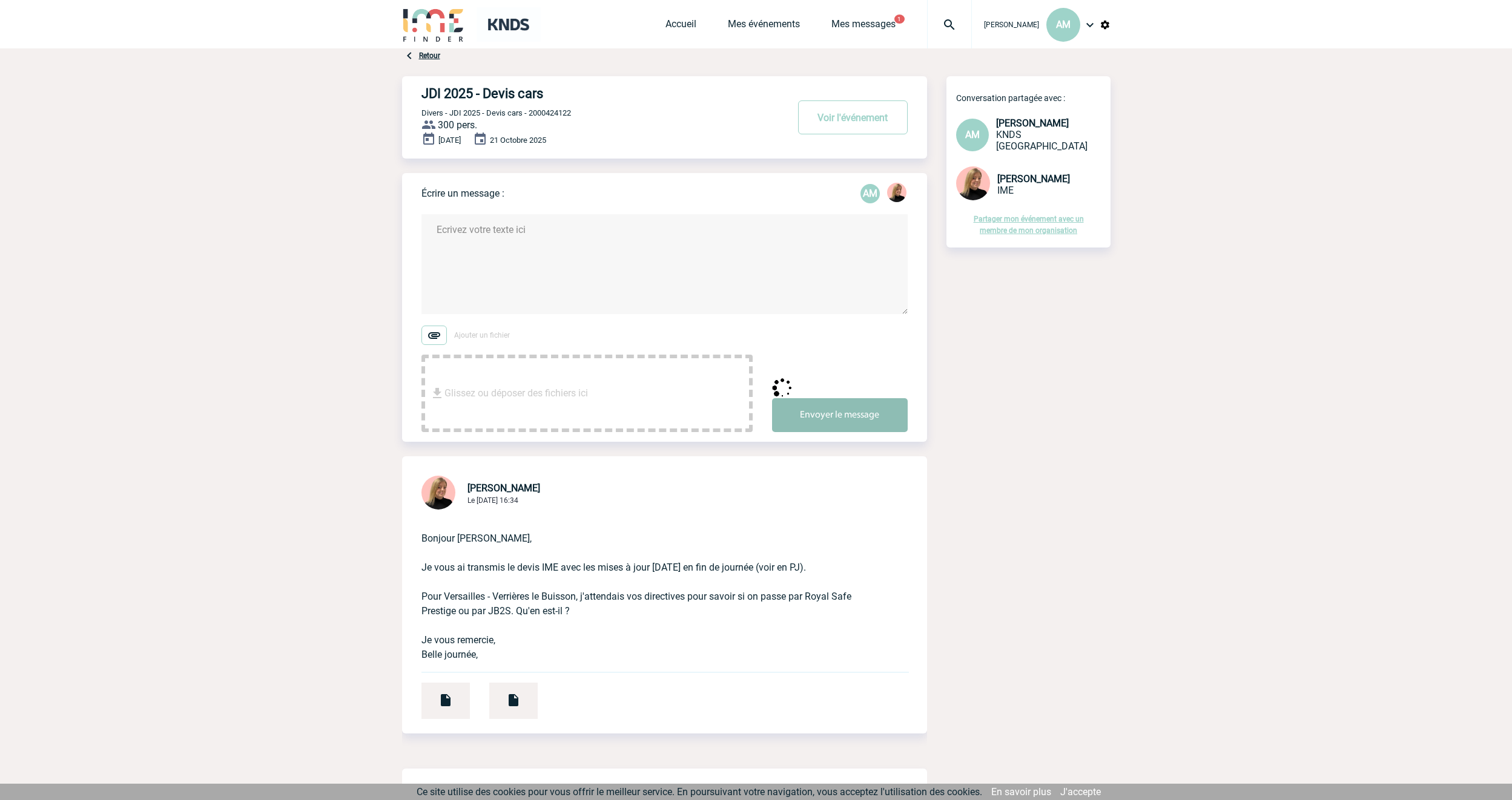
scroll to position [0, 0]
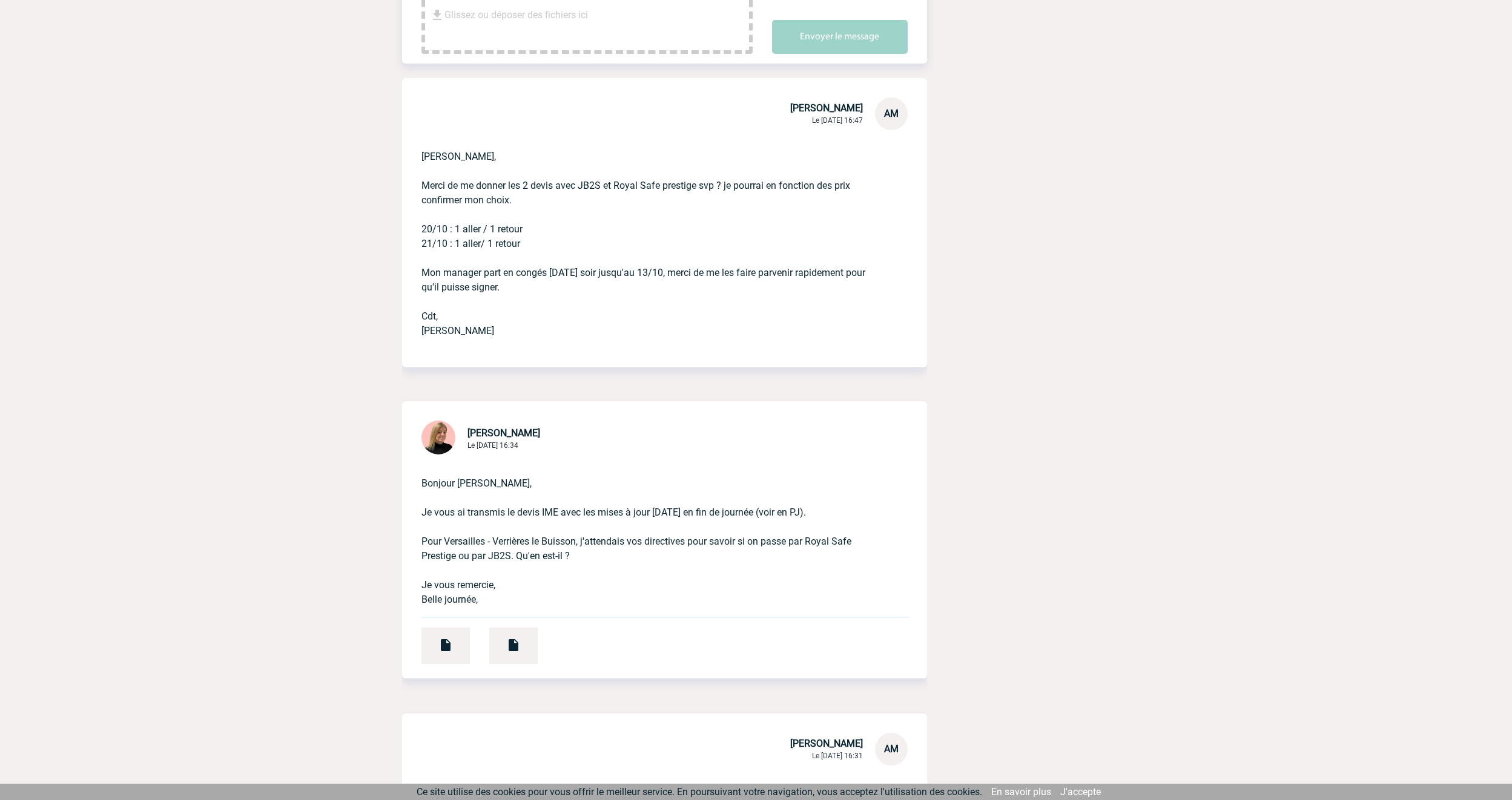
scroll to position [424, 0]
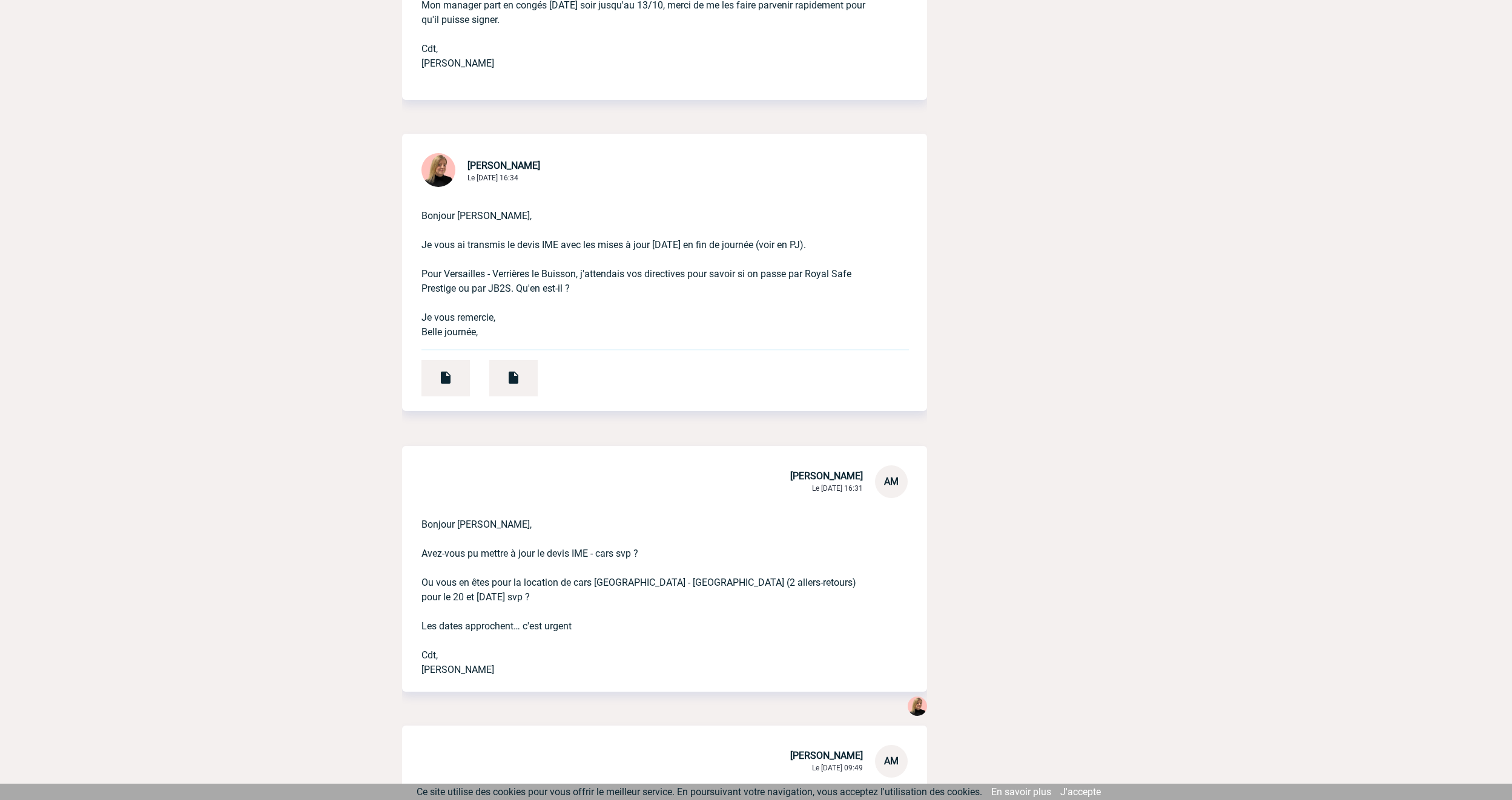
scroll to position [726, 0]
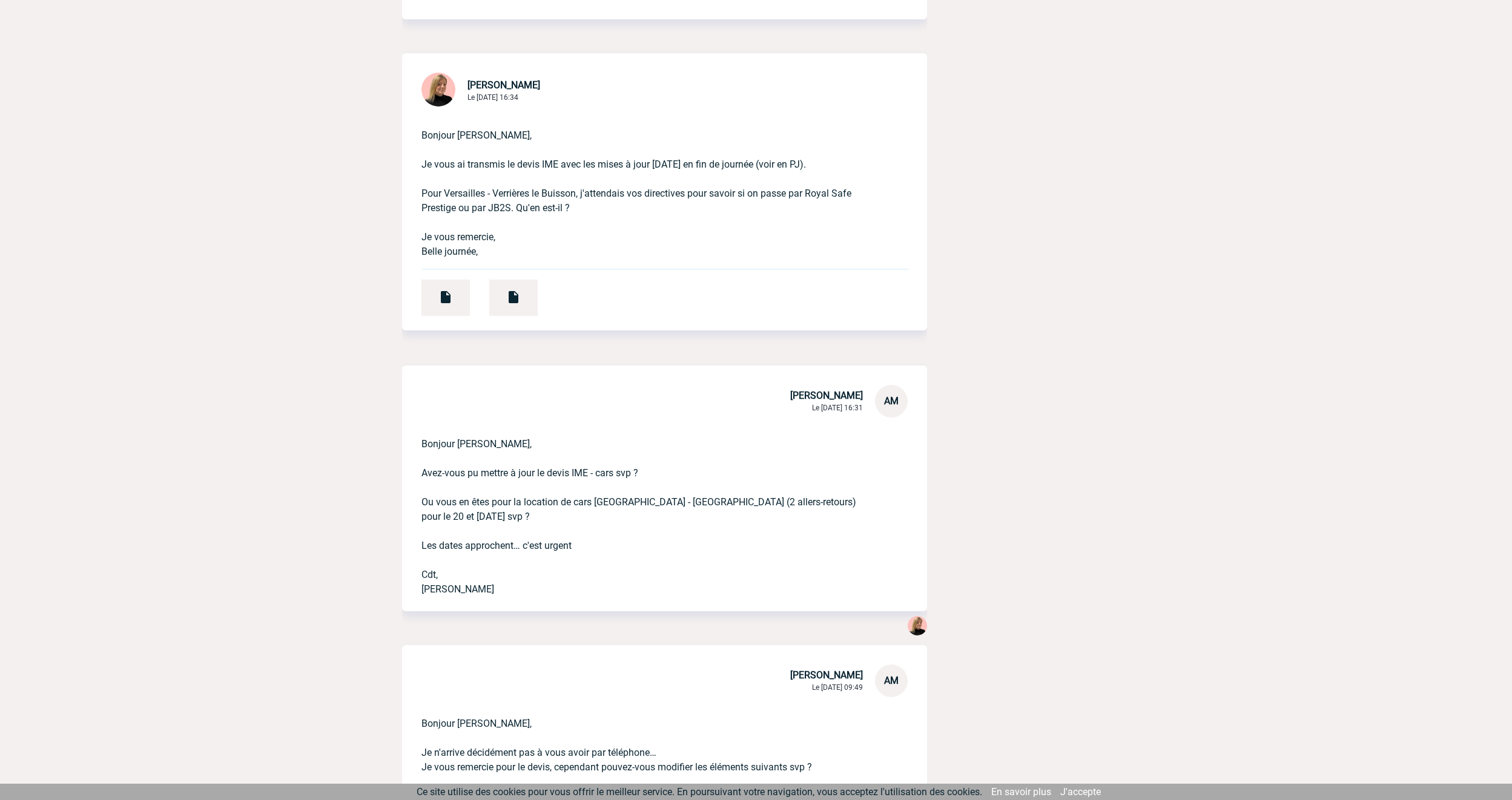
drag, startPoint x: 1214, startPoint y: 429, endPoint x: 1223, endPoint y: 344, distance: 85.5
